Goal: Task Accomplishment & Management: Use online tool/utility

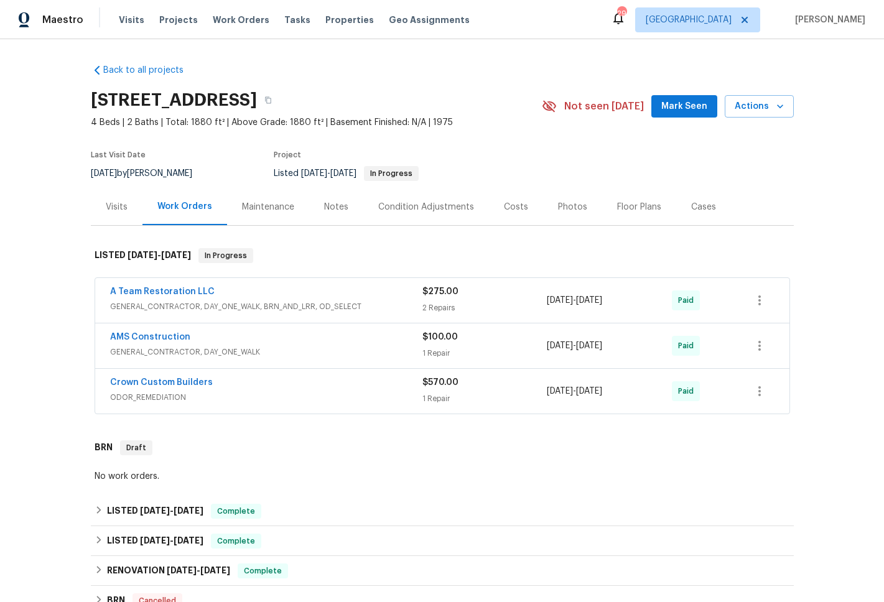
click at [246, 305] on span "GENERAL_CONTRACTOR, DAY_ONE_WALK, BRN_AND_LRR, OD_SELECT" at bounding box center [266, 306] width 312 height 12
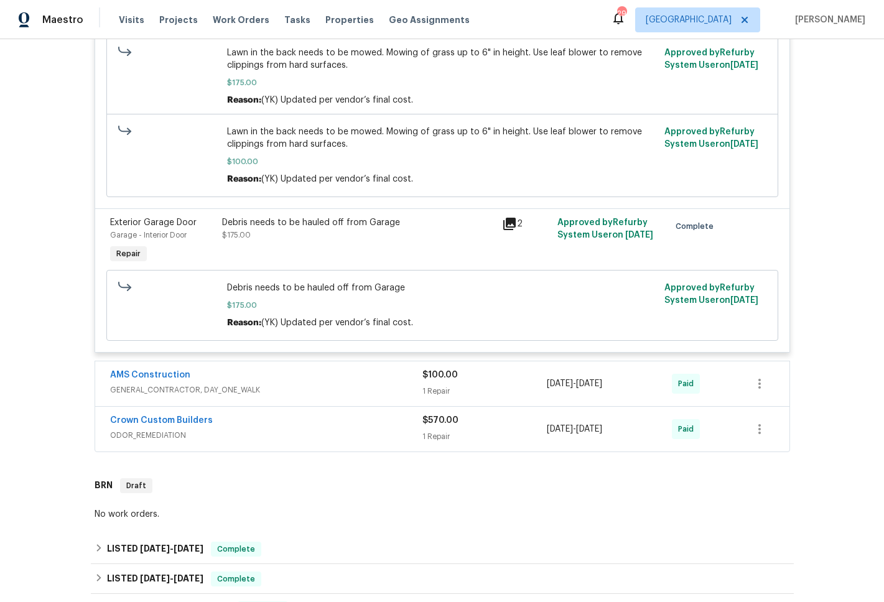
scroll to position [412, 0]
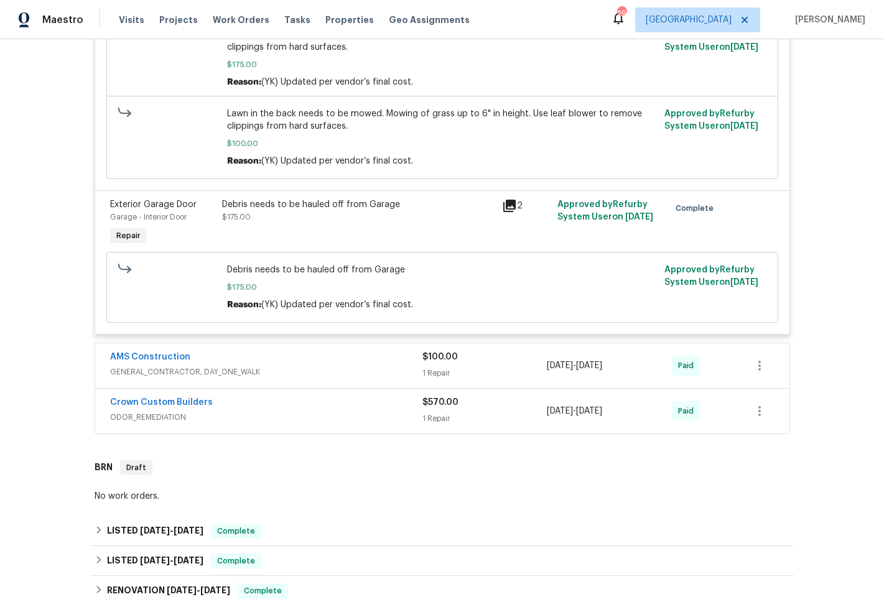
click at [192, 374] on span "GENERAL_CONTRACTOR, DAY_ONE_WALK" at bounding box center [266, 372] width 312 height 12
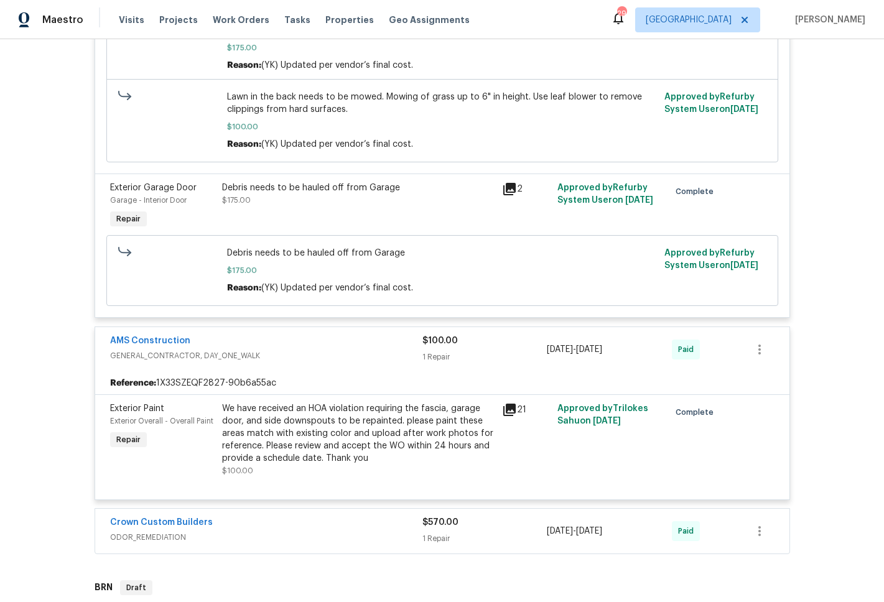
scroll to position [524, 0]
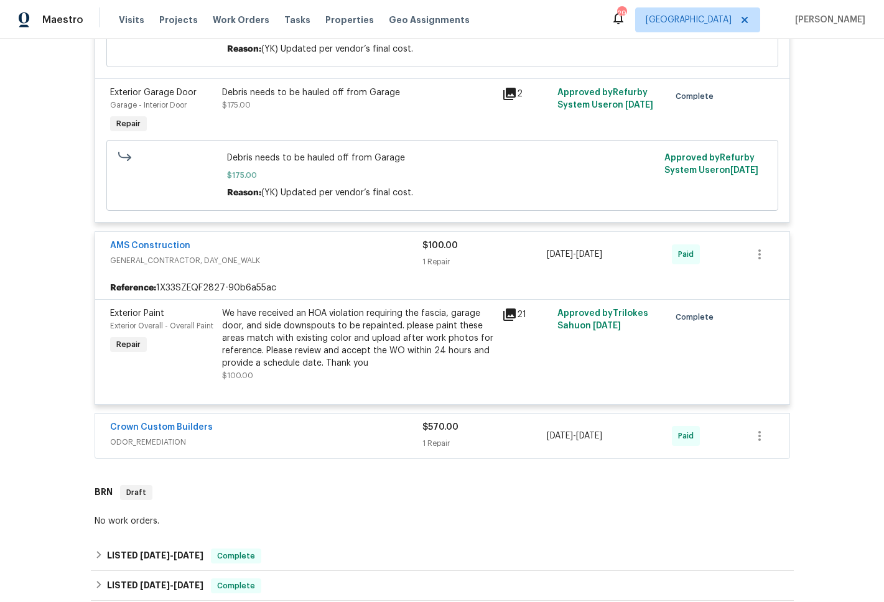
click at [142, 443] on span "ODOR_REMEDIATION" at bounding box center [266, 442] width 312 height 12
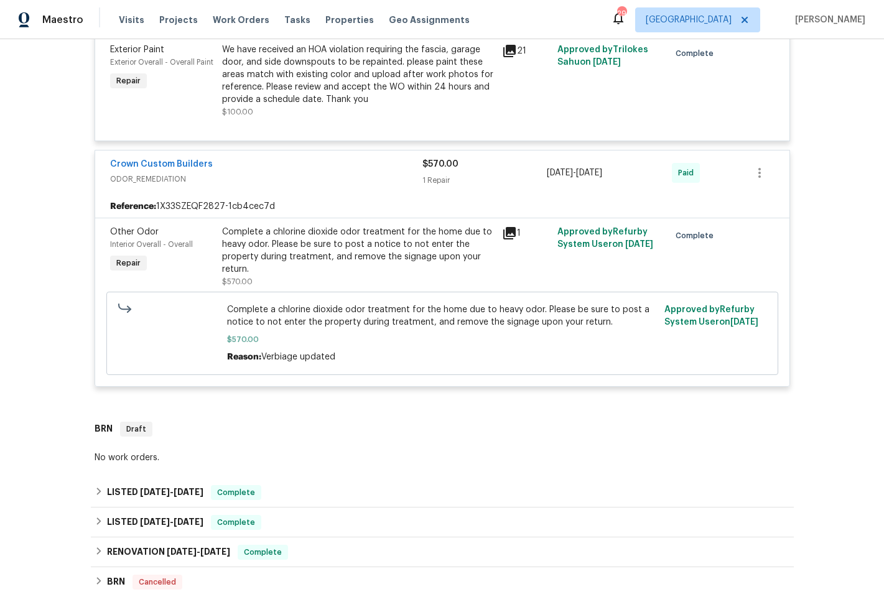
scroll to position [800, 0]
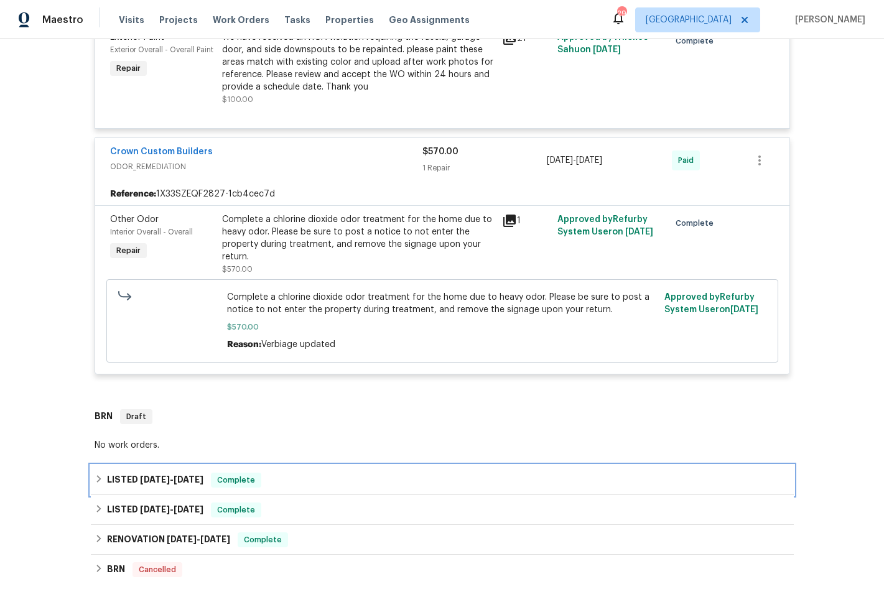
click at [155, 480] on span "[DATE]" at bounding box center [155, 479] width 30 height 9
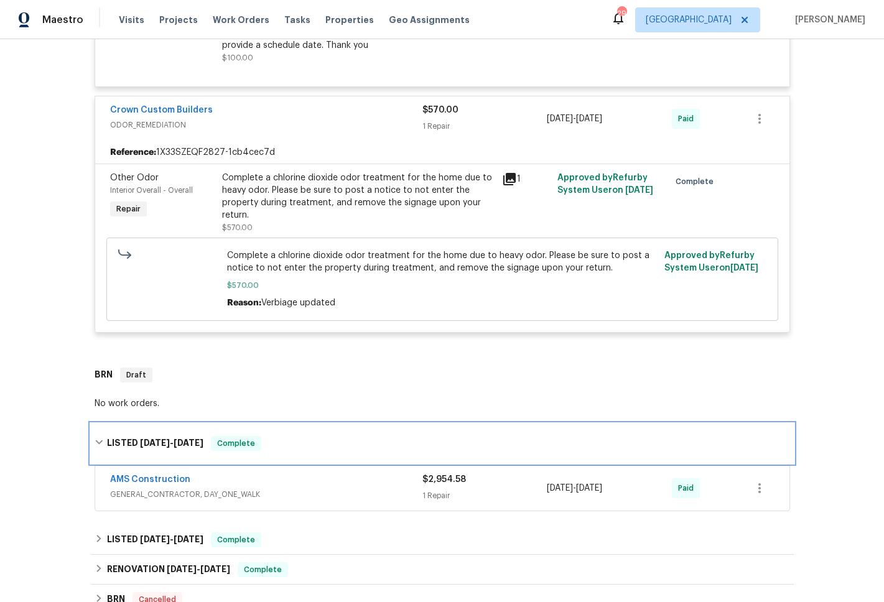
scroll to position [914, 0]
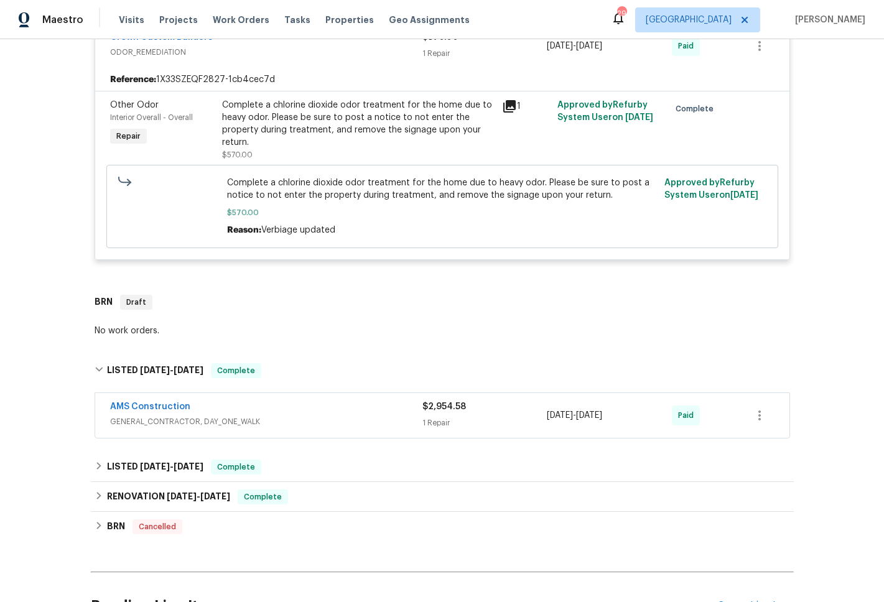
click at [164, 420] on span "GENERAL_CONTRACTOR, DAY_ONE_WALK" at bounding box center [266, 421] width 312 height 12
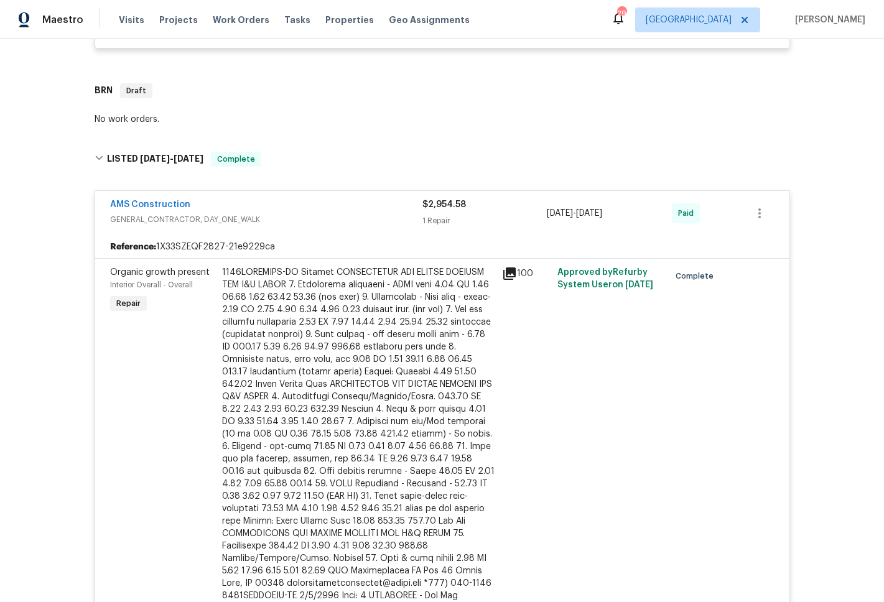
scroll to position [1133, 0]
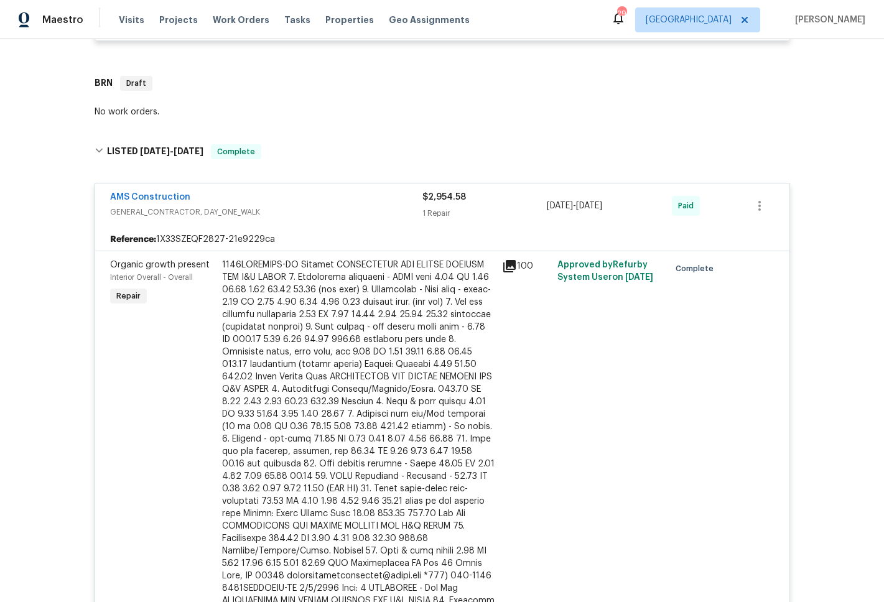
click at [513, 268] on div "100" at bounding box center [526, 266] width 49 height 15
click at [507, 271] on icon at bounding box center [509, 266] width 15 height 15
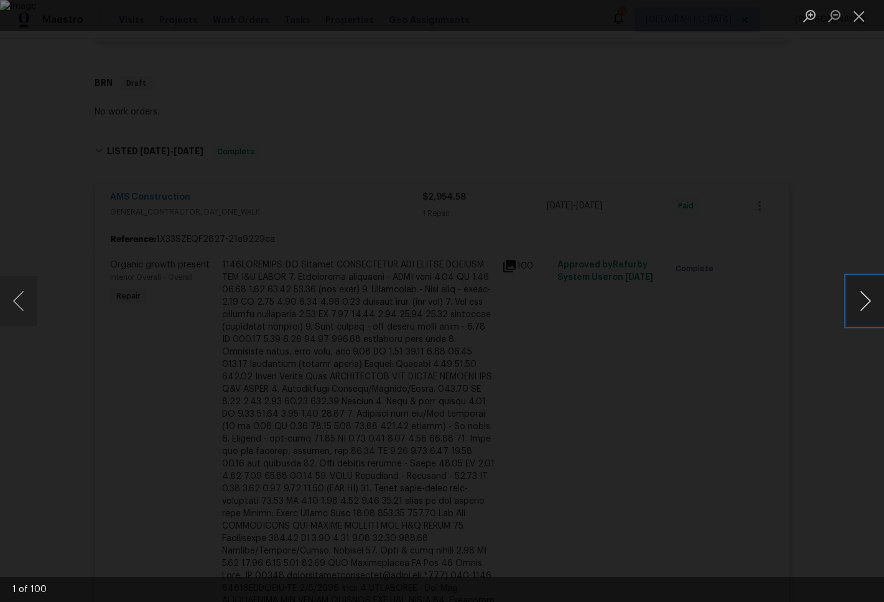
click at [867, 299] on button "Next image" at bounding box center [865, 301] width 37 height 50
click at [42, 188] on div "Lightbox" at bounding box center [442, 301] width 884 height 602
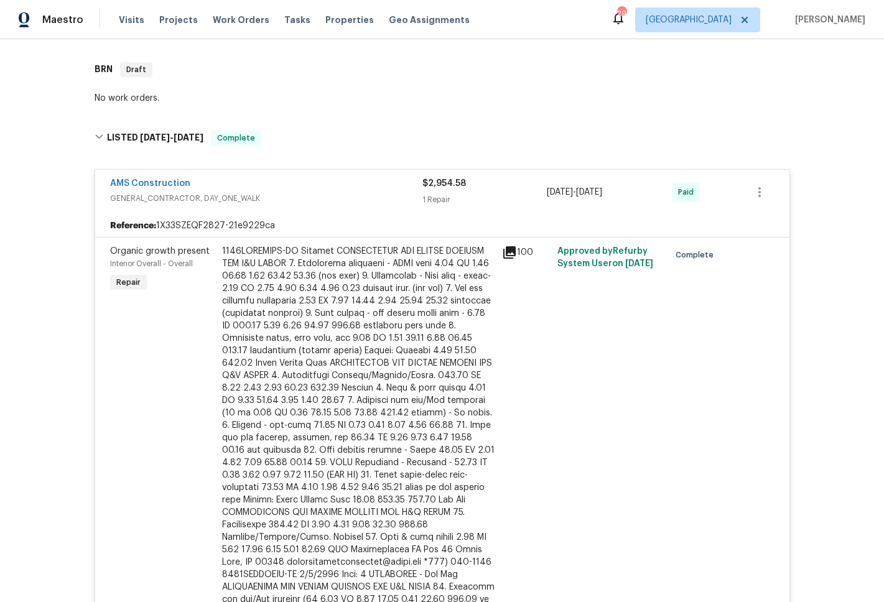
scroll to position [1139, 0]
